Goal: Information Seeking & Learning: Learn about a topic

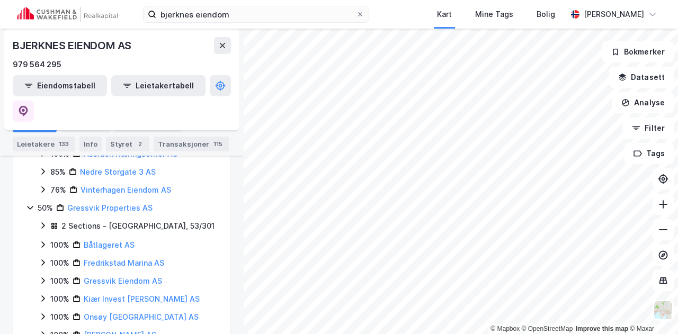
scroll to position [249, 0]
click at [31, 207] on icon at bounding box center [30, 209] width 6 height 4
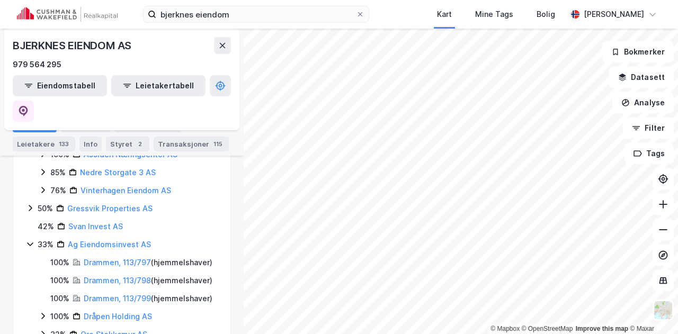
click at [31, 206] on icon at bounding box center [30, 209] width 3 height 6
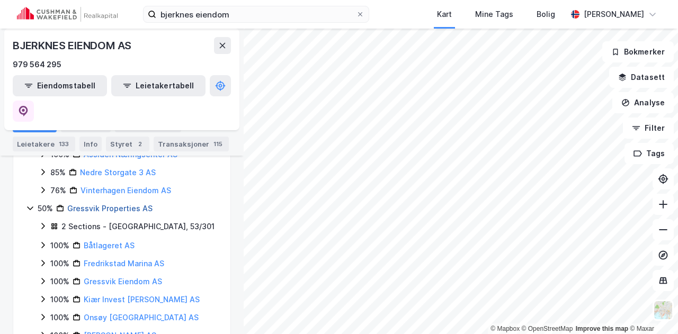
click at [89, 204] on link "Gressvik Properties AS" at bounding box center [109, 208] width 85 height 9
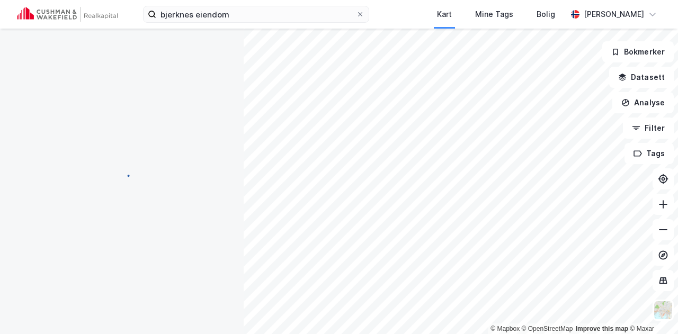
scroll to position [0, 0]
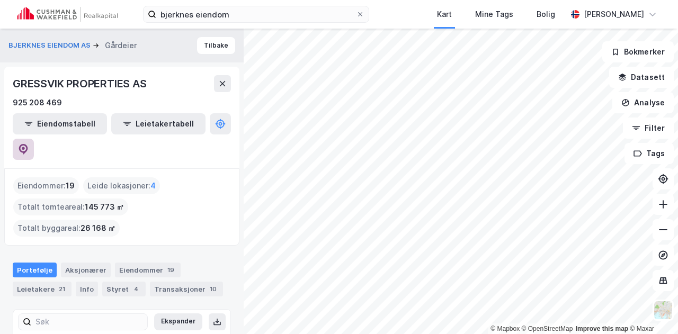
click at [34, 139] on button at bounding box center [23, 149] width 21 height 21
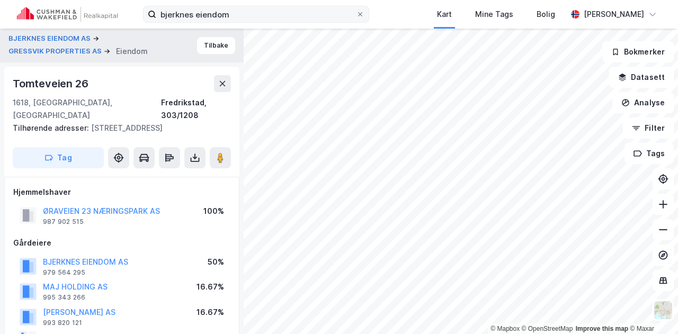
scroll to position [5, 0]
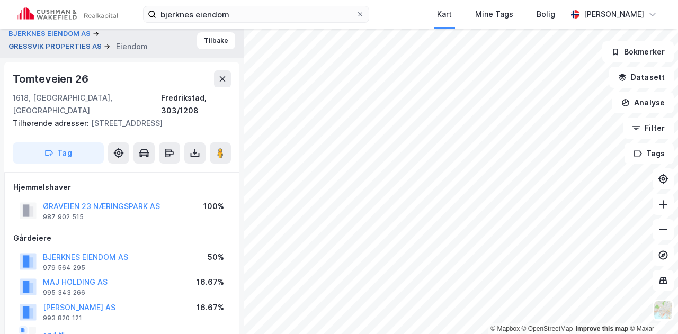
click at [37, 45] on button "GRESSVIK PROPERTIES AS" at bounding box center [55, 46] width 95 height 11
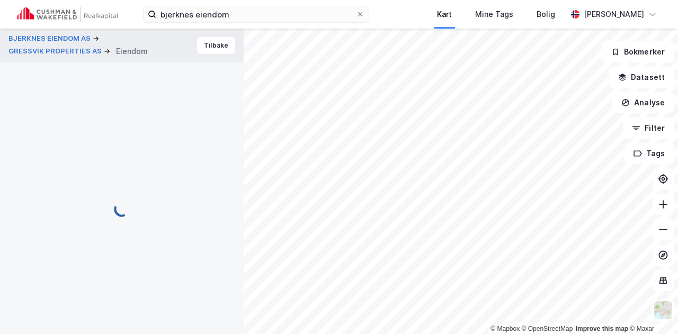
scroll to position [5, 0]
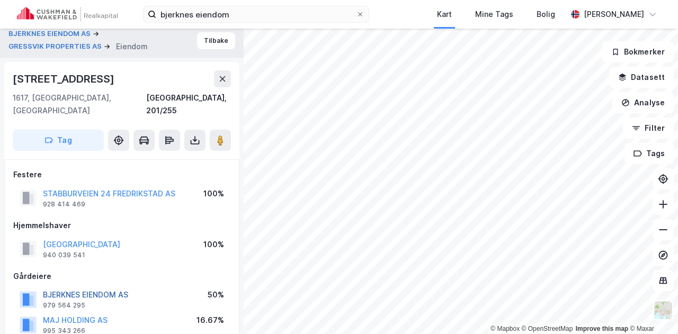
click at [0, 0] on button "BJERKNES EIENDOM AS" at bounding box center [0, 0] width 0 height 0
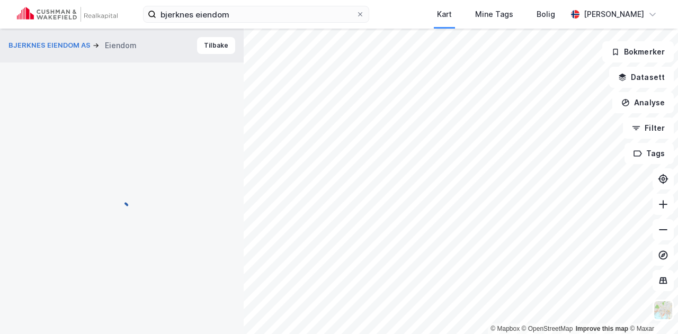
scroll to position [5, 0]
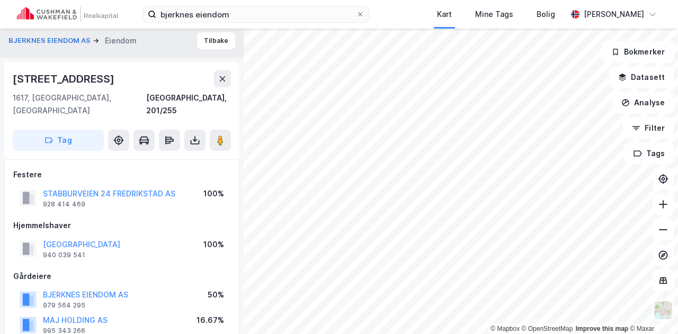
click at [57, 33] on div "BJERKNES EIENDOM AS [PERSON_NAME]" at bounding box center [122, 41] width 244 height 34
click at [51, 40] on button "BJERKNES EIENDOM AS" at bounding box center [50, 41] width 84 height 11
